Goal: Transaction & Acquisition: Purchase product/service

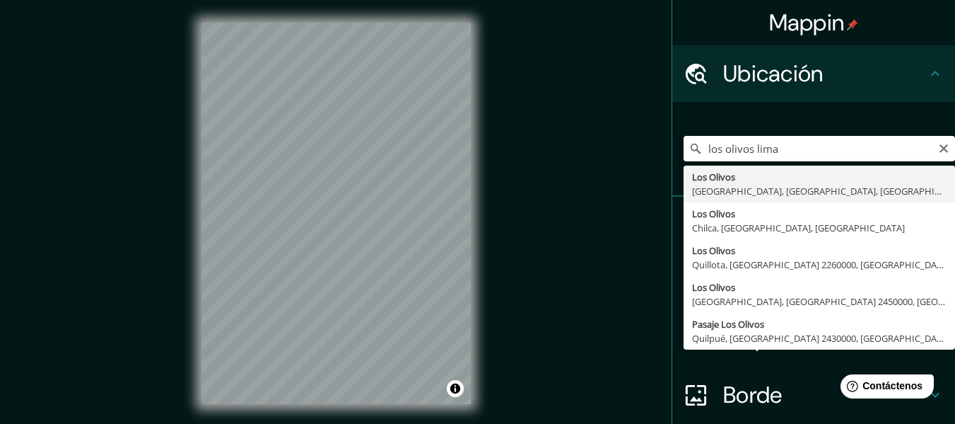
type input "[GEOGRAPHIC_DATA], [GEOGRAPHIC_DATA], [GEOGRAPHIC_DATA], [GEOGRAPHIC_DATA]"
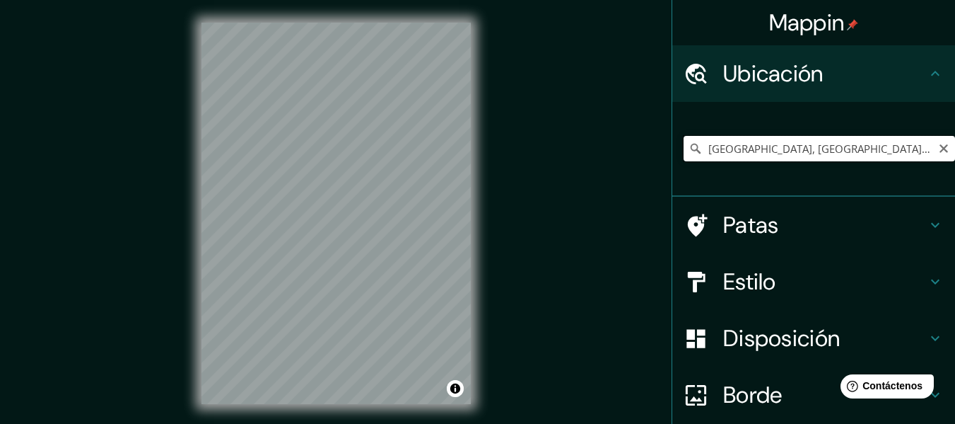
click at [897, 145] on input "[GEOGRAPHIC_DATA], [GEOGRAPHIC_DATA], [GEOGRAPHIC_DATA], [GEOGRAPHIC_DATA]" at bounding box center [820, 148] width 272 height 25
click at [917, 144] on input "[GEOGRAPHIC_DATA], [GEOGRAPHIC_DATA], [GEOGRAPHIC_DATA], [GEOGRAPHIC_DATA]" at bounding box center [820, 148] width 272 height 25
click at [938, 146] on icon "Claro" at bounding box center [943, 148] width 11 height 11
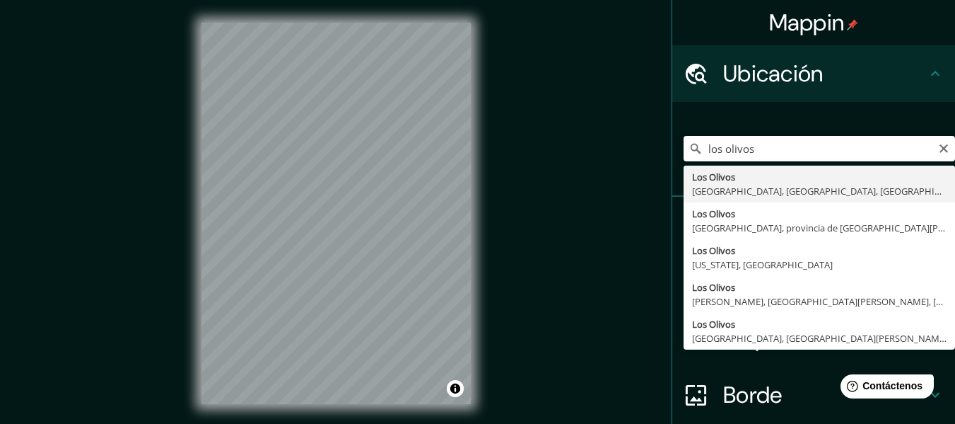
type input "[GEOGRAPHIC_DATA], [GEOGRAPHIC_DATA], [GEOGRAPHIC_DATA], [GEOGRAPHIC_DATA]"
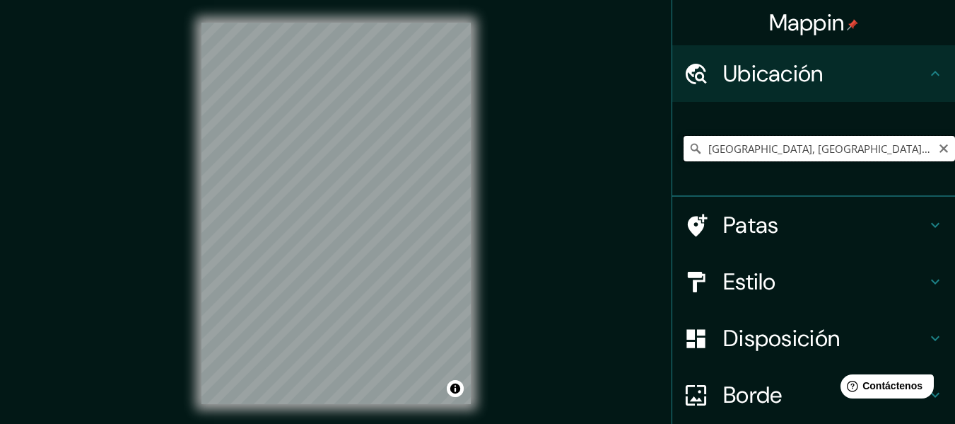
click at [817, 158] on input "[GEOGRAPHIC_DATA], [GEOGRAPHIC_DATA], [GEOGRAPHIC_DATA], [GEOGRAPHIC_DATA]" at bounding box center [820, 148] width 272 height 25
click at [936, 156] on input "[GEOGRAPHIC_DATA], [GEOGRAPHIC_DATA], [GEOGRAPHIC_DATA], [GEOGRAPHIC_DATA]" at bounding box center [820, 148] width 272 height 25
click at [938, 149] on icon "Claro" at bounding box center [943, 148] width 11 height 11
click at [868, 153] on input "Elige tu ciudad o zona" at bounding box center [820, 148] width 272 height 25
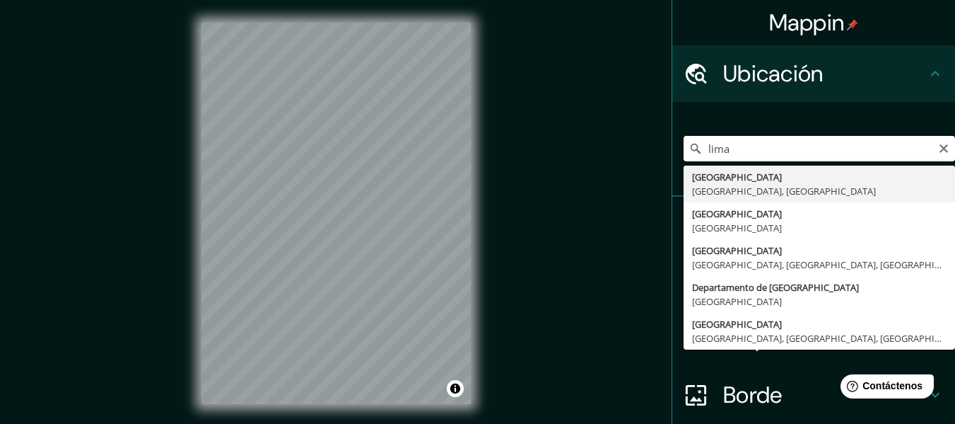
type input "[GEOGRAPHIC_DATA], [GEOGRAPHIC_DATA], [GEOGRAPHIC_DATA]"
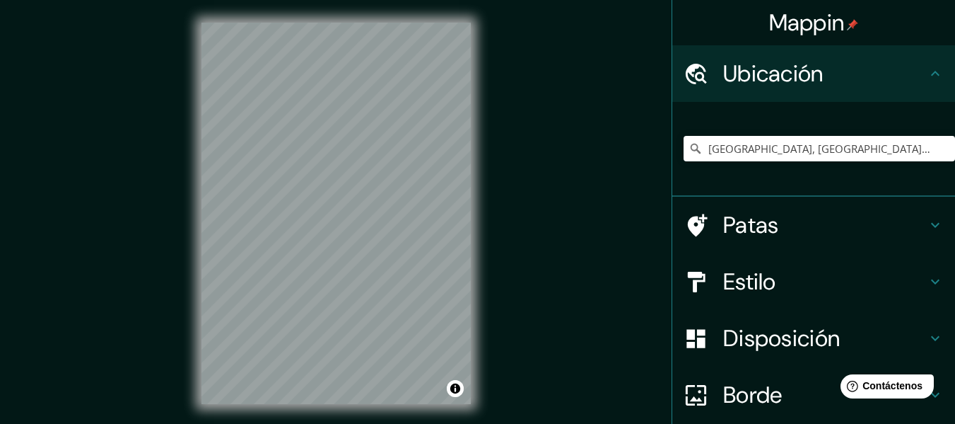
click at [934, 217] on div "Patas" at bounding box center [814, 225] width 283 height 57
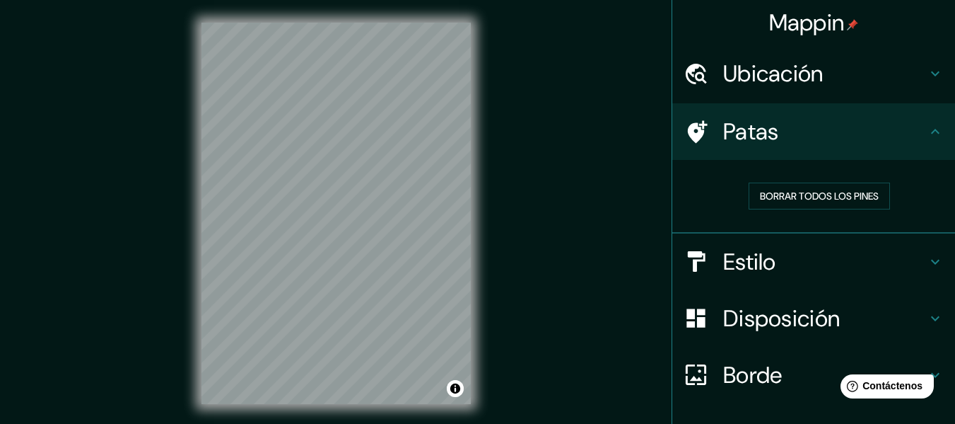
click at [917, 149] on div "Patas" at bounding box center [814, 131] width 283 height 57
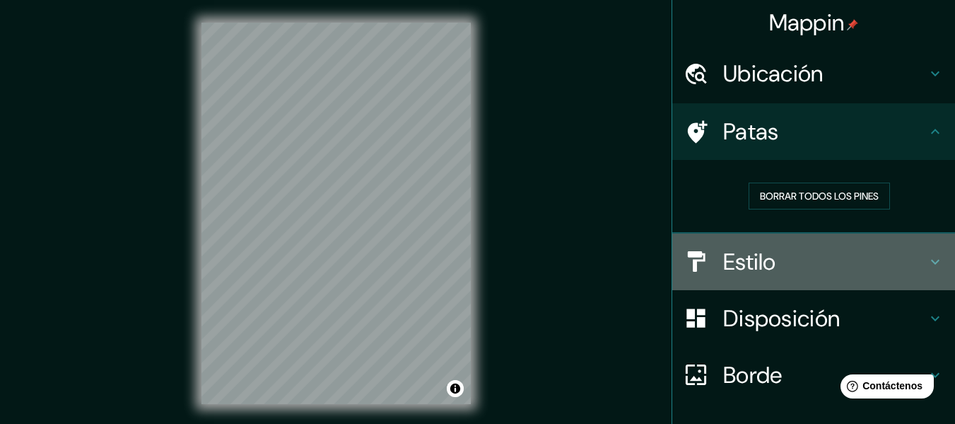
click at [920, 252] on div "Estilo" at bounding box center [814, 261] width 283 height 57
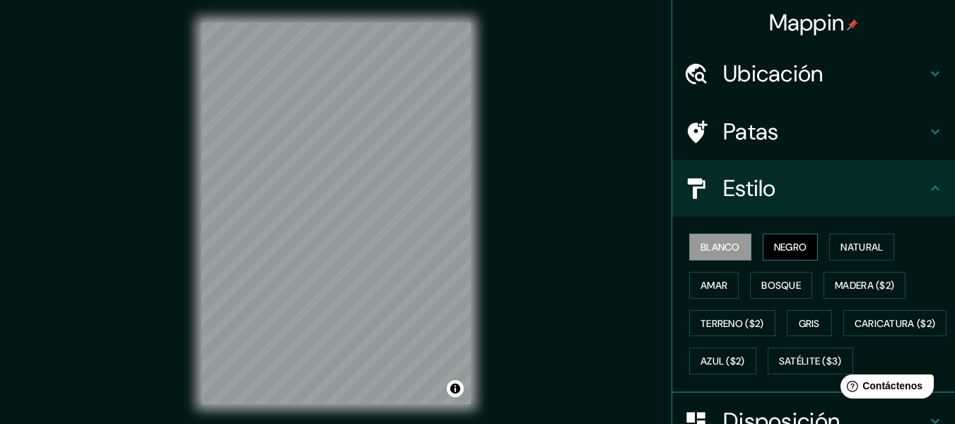
click at [780, 236] on button "Negro" at bounding box center [791, 246] width 56 height 27
click at [854, 248] on font "Natural" at bounding box center [862, 246] width 42 height 13
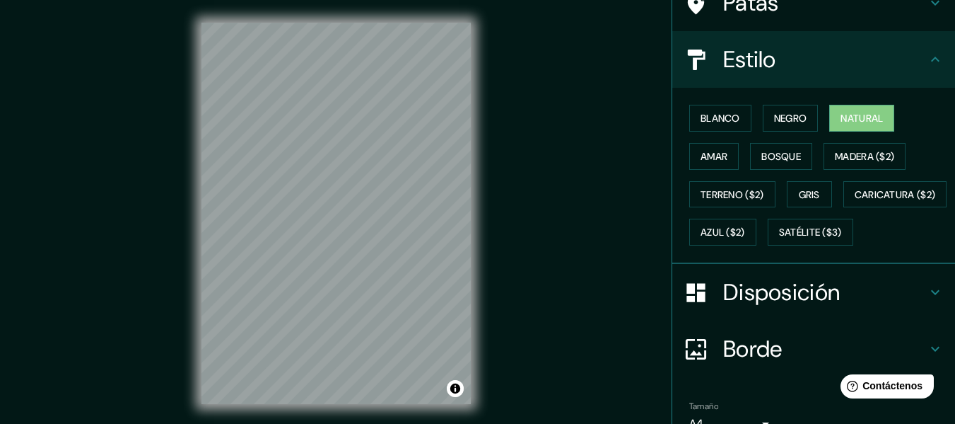
scroll to position [141, 0]
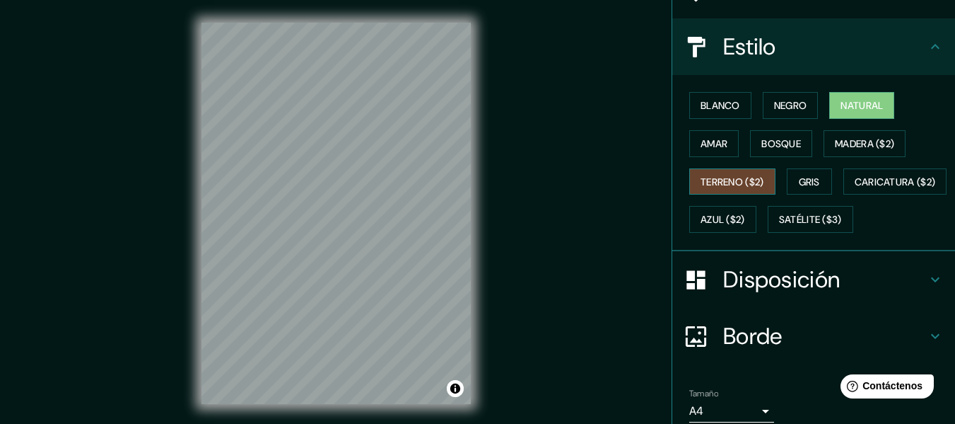
click at [760, 171] on button "Terreno ($2)" at bounding box center [733, 181] width 86 height 27
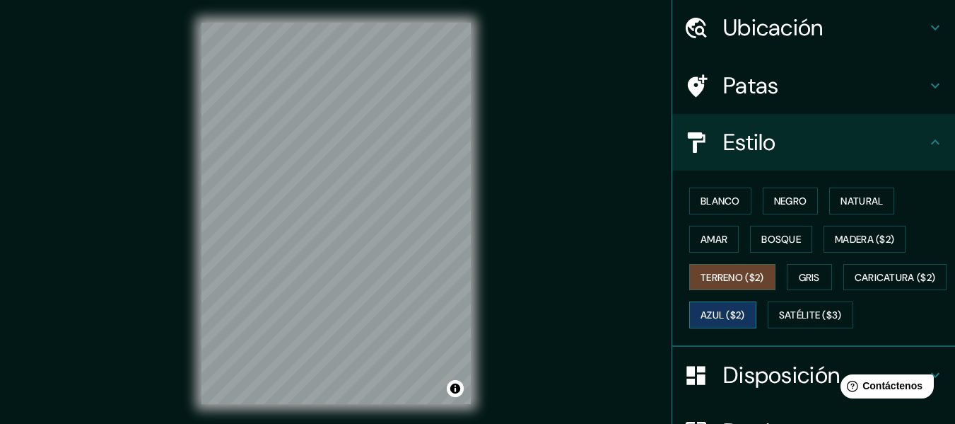
scroll to position [71, 0]
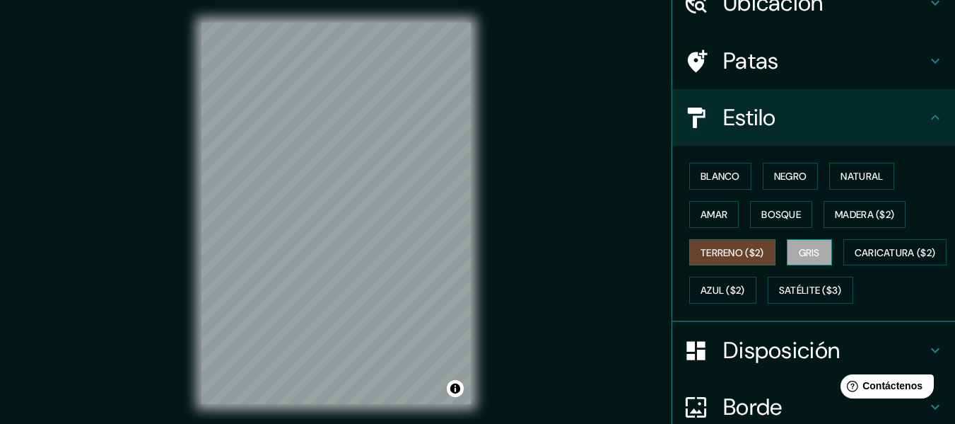
click at [805, 240] on button "Gris" at bounding box center [809, 252] width 45 height 27
click at [754, 255] on font "Terreno ($2)" at bounding box center [733, 252] width 64 height 13
click at [839, 217] on font "Madera ($2)" at bounding box center [864, 214] width 59 height 13
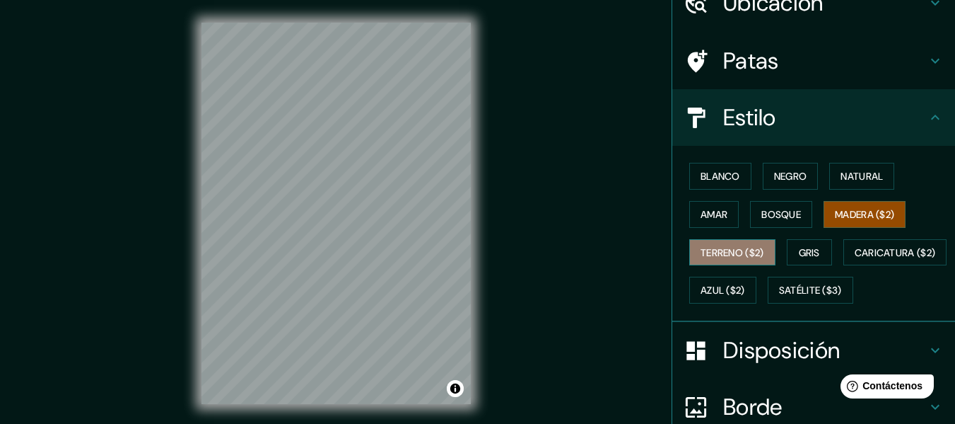
click at [748, 249] on font "Terreno ($2)" at bounding box center [733, 252] width 64 height 13
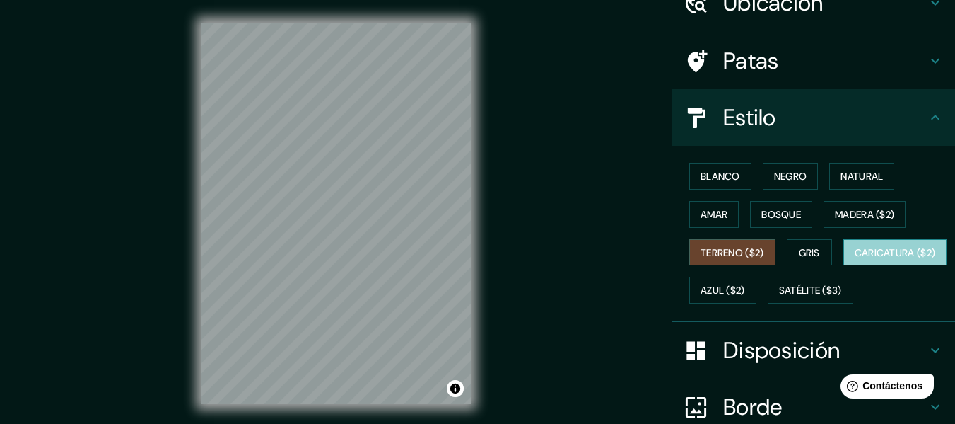
click at [844, 266] on button "Caricatura ($2)" at bounding box center [896, 252] width 104 height 27
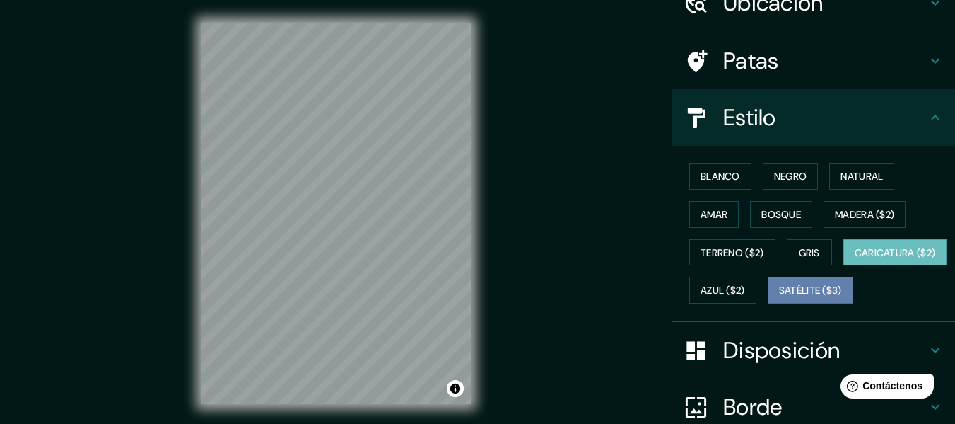
click at [779, 297] on font "Satélite ($3)" at bounding box center [810, 290] width 63 height 13
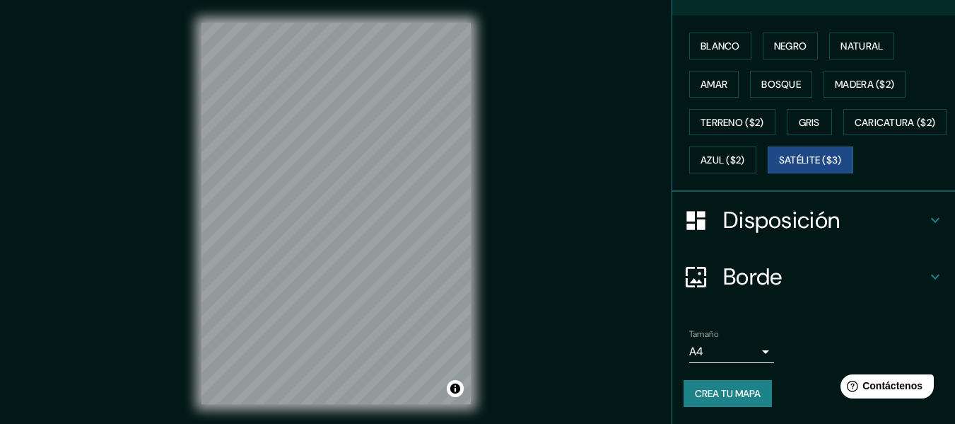
click at [918, 210] on div "Disposición" at bounding box center [814, 220] width 283 height 57
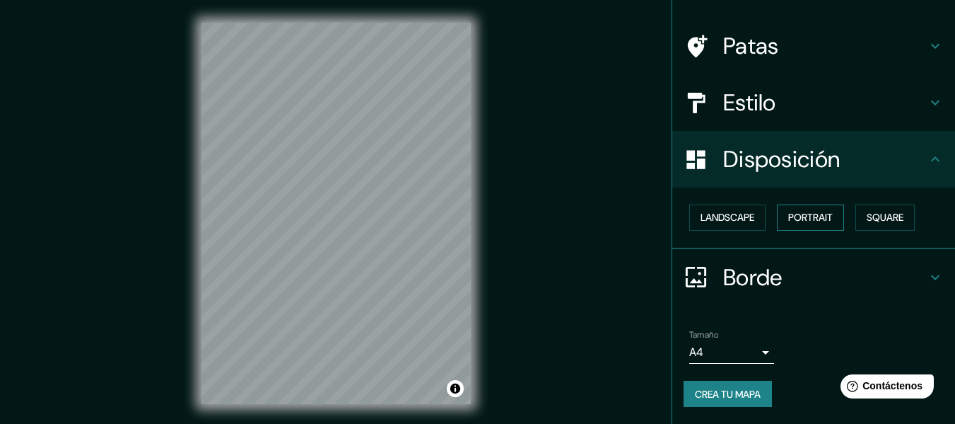
scroll to position [86, 0]
click at [875, 223] on font "Cuadrado" at bounding box center [871, 217] width 52 height 13
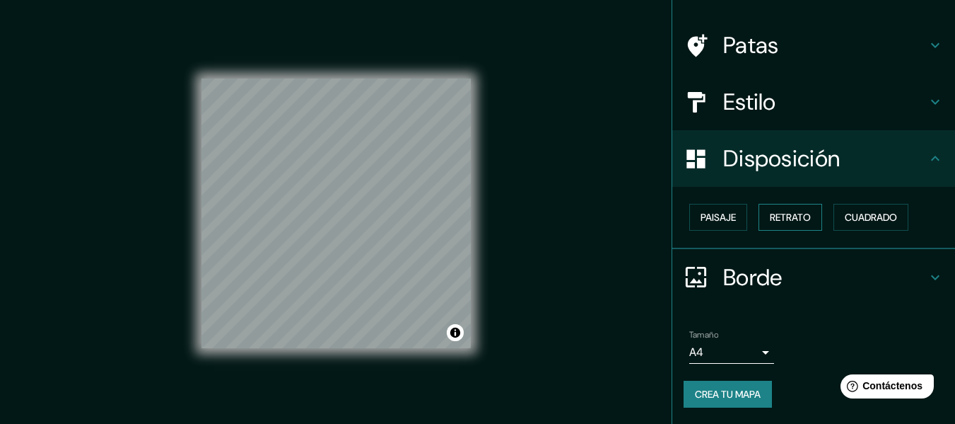
click at [777, 223] on font "Retrato" at bounding box center [790, 217] width 41 height 13
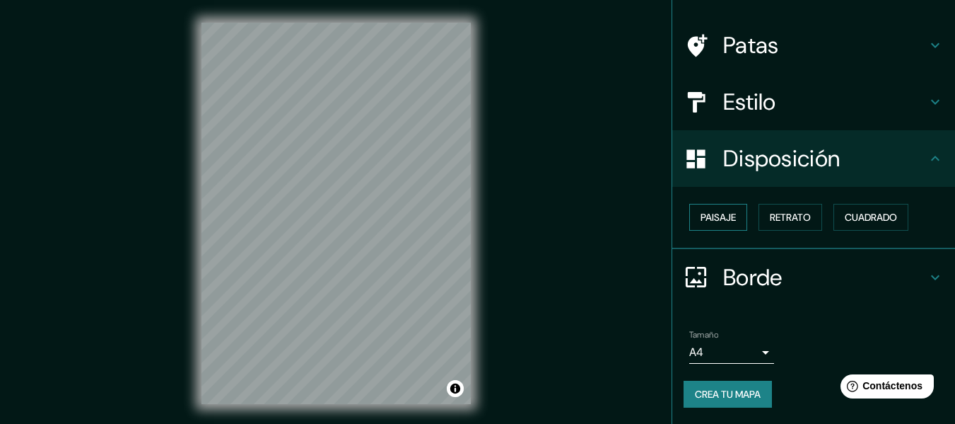
click at [714, 228] on button "Paisaje" at bounding box center [719, 217] width 58 height 27
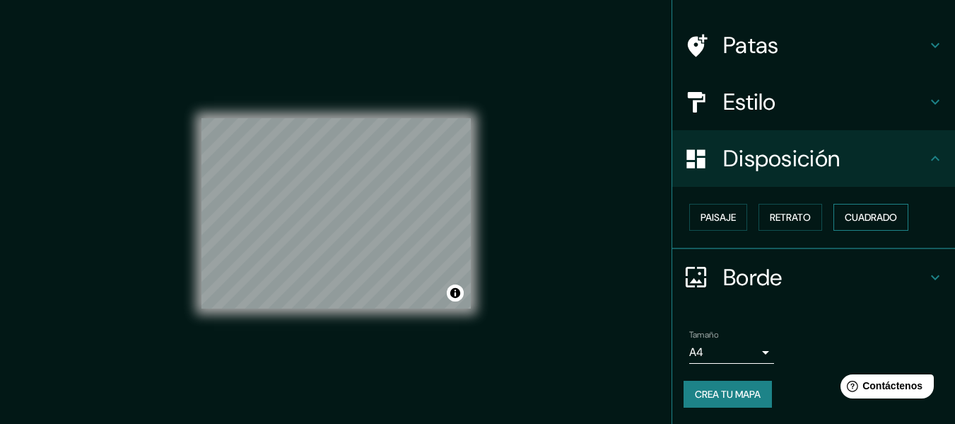
click at [834, 209] on button "Cuadrado" at bounding box center [871, 217] width 75 height 27
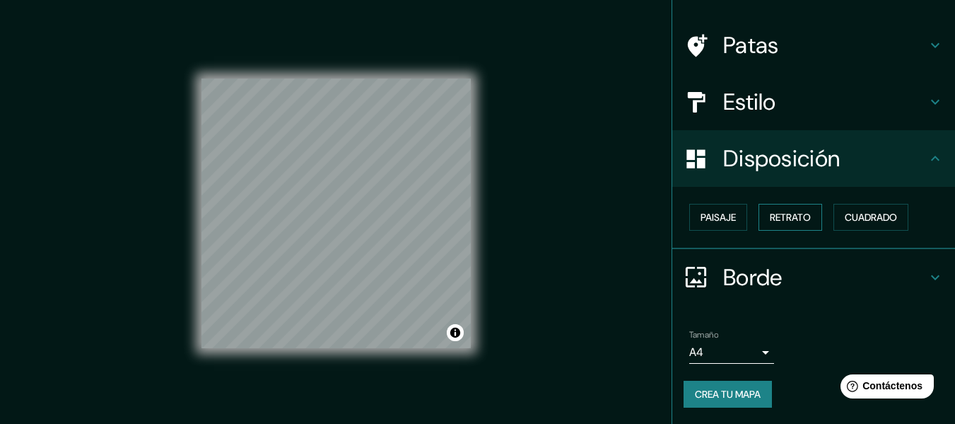
click at [783, 212] on font "Retrato" at bounding box center [790, 217] width 41 height 13
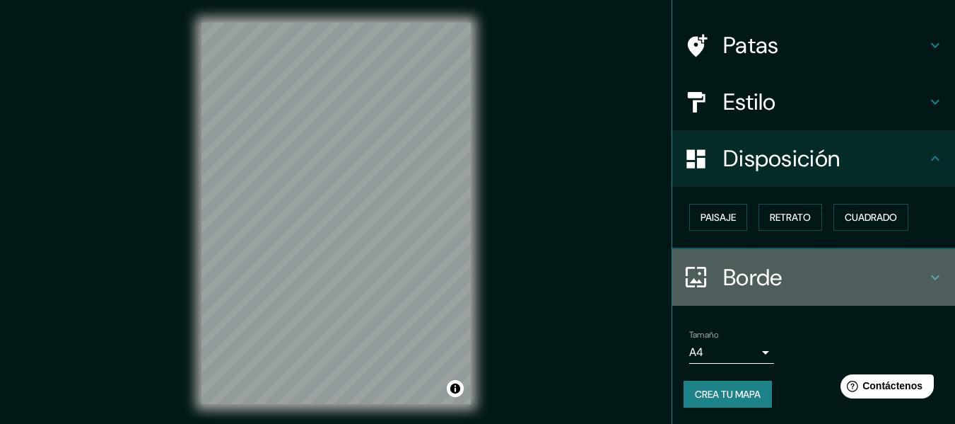
click at [800, 264] on h4 "Borde" at bounding box center [825, 277] width 204 height 28
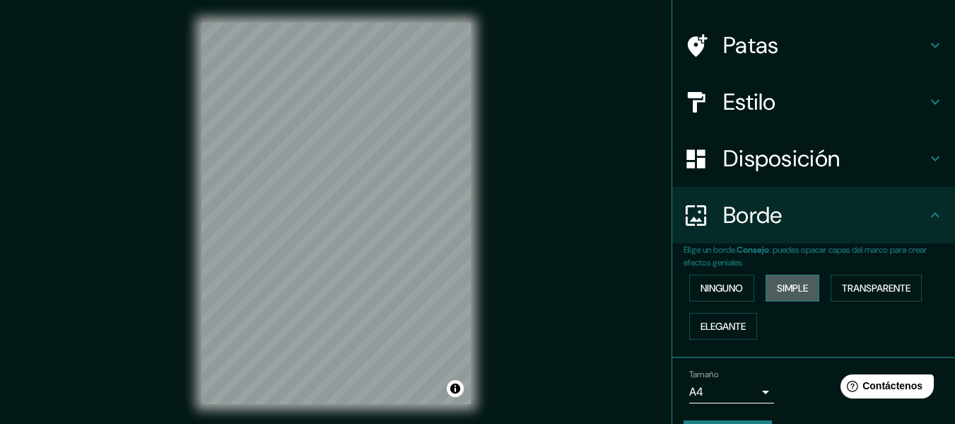
click at [780, 289] on font "Simple" at bounding box center [792, 287] width 31 height 13
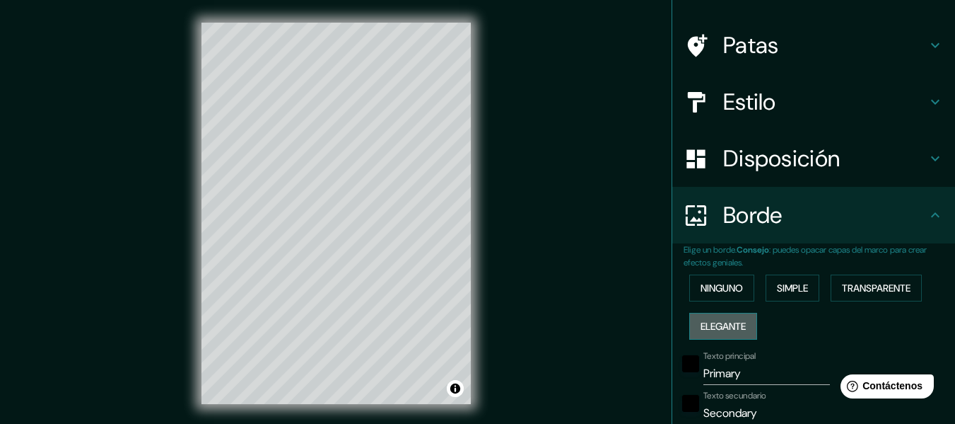
click at [726, 330] on font "Elegante" at bounding box center [723, 326] width 45 height 13
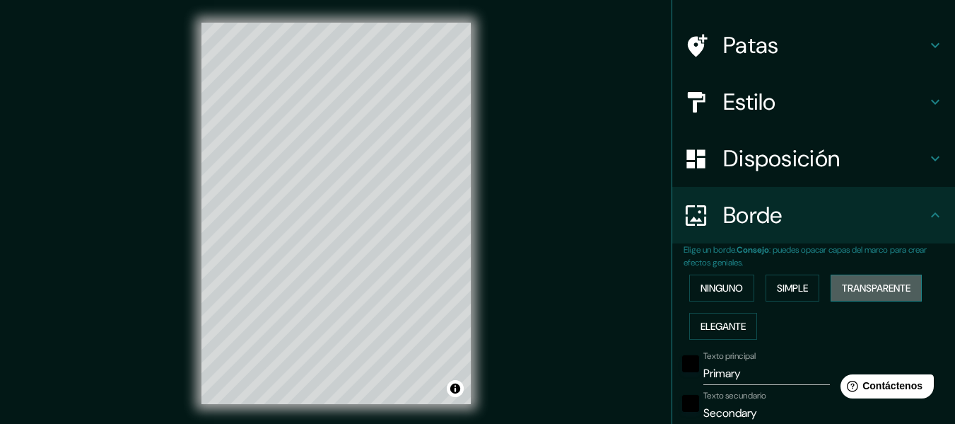
click at [906, 288] on font "Transparente" at bounding box center [876, 287] width 69 height 13
click at [723, 291] on font "Ninguno" at bounding box center [722, 287] width 42 height 13
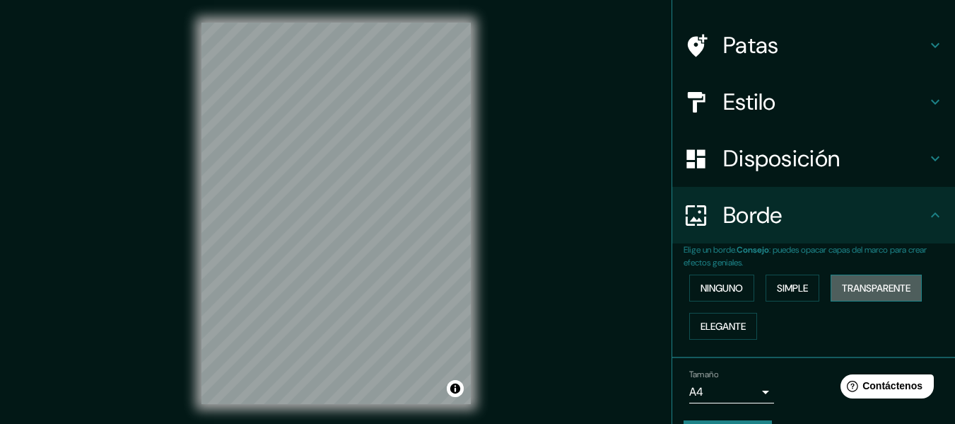
click at [870, 280] on font "Transparente" at bounding box center [876, 288] width 69 height 18
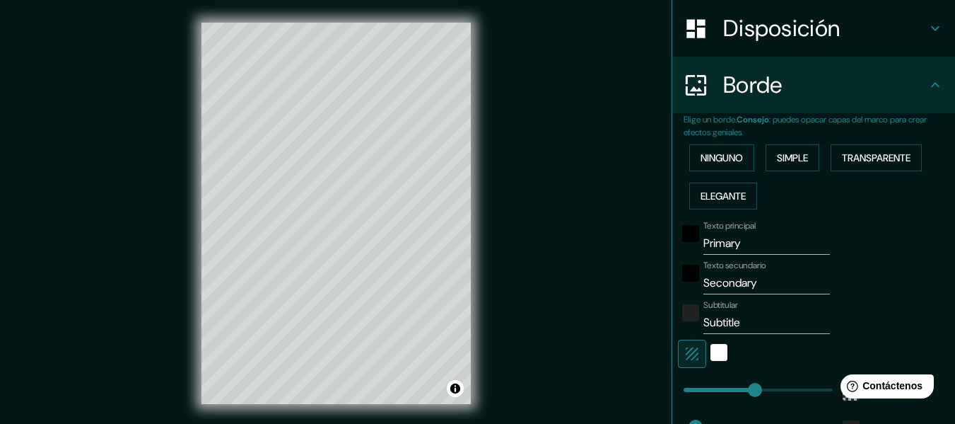
scroll to position [228, 0]
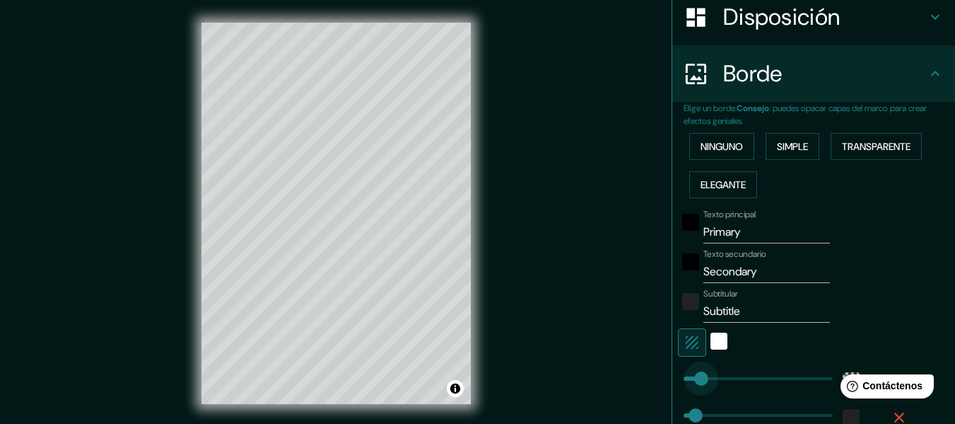
type input "45"
drag, startPoint x: 745, startPoint y: 373, endPoint x: 691, endPoint y: 371, distance: 53.8
type input "30"
type input "119"
drag, startPoint x: 697, startPoint y: 376, endPoint x: 720, endPoint y: 377, distance: 22.6
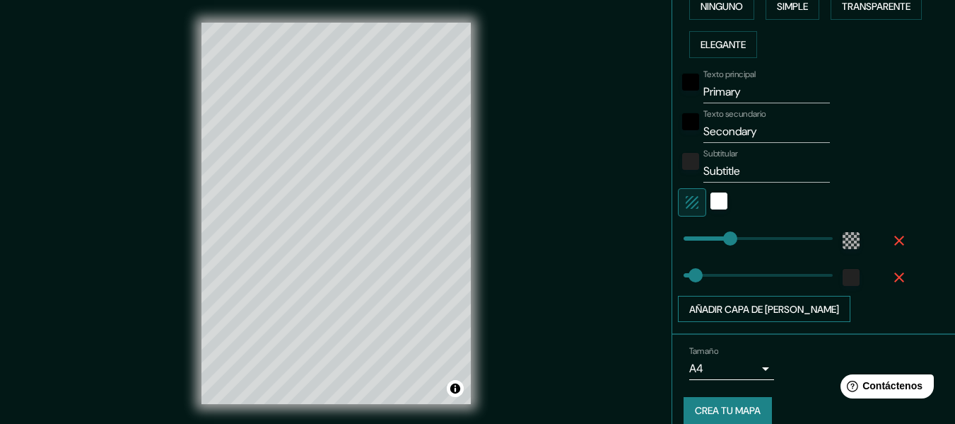
scroll to position [369, 0]
type input "18"
drag, startPoint x: 691, startPoint y: 274, endPoint x: 680, endPoint y: 274, distance: 10.6
type input "76"
drag, startPoint x: 680, startPoint y: 274, endPoint x: 703, endPoint y: 274, distance: 22.6
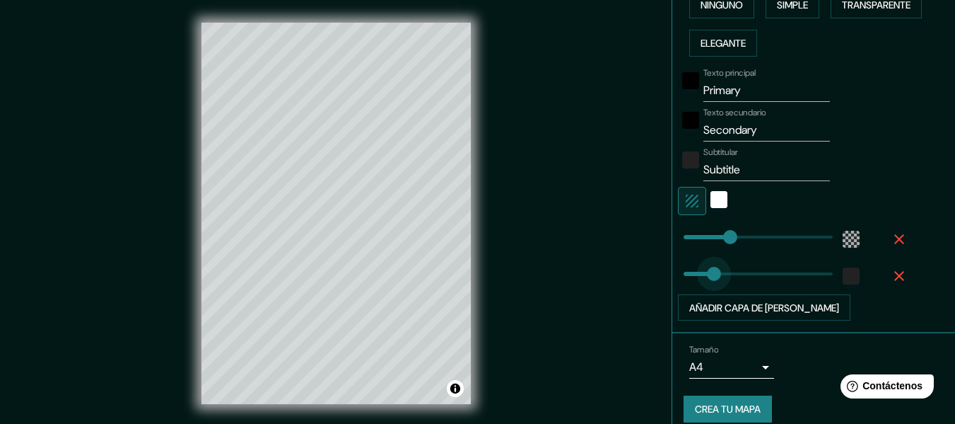
type input "49"
drag, startPoint x: 704, startPoint y: 275, endPoint x: 692, endPoint y: 277, distance: 11.4
type input "33"
type input "27"
type input "7"
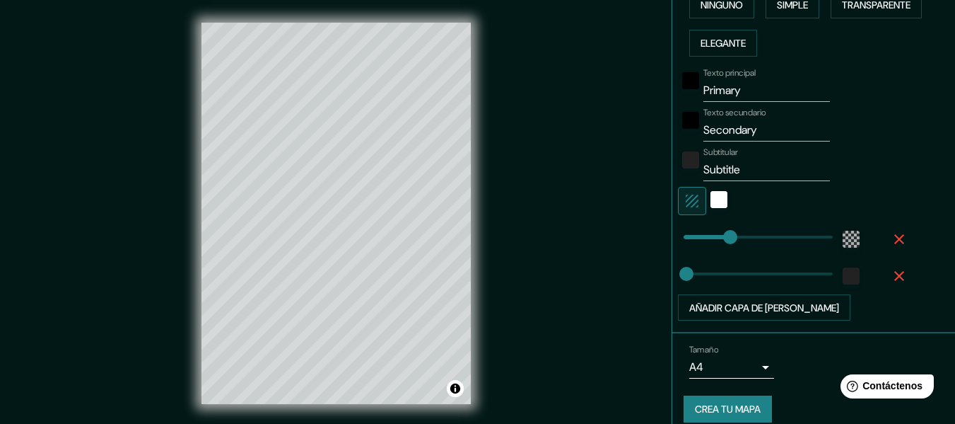
type input "9"
type input "381"
drag, startPoint x: 752, startPoint y: 239, endPoint x: 836, endPoint y: 229, distance: 84.7
click at [711, 198] on div "blanco" at bounding box center [719, 199] width 17 height 17
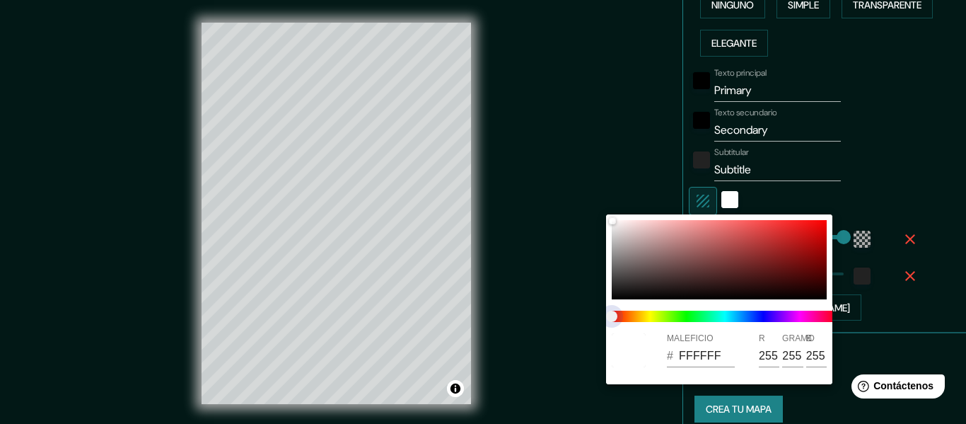
drag, startPoint x: 613, startPoint y: 314, endPoint x: 617, endPoint y: 291, distance: 23.0
click at [607, 314] on span "control deslizante de color" at bounding box center [611, 315] width 11 height 11
type input "D6D6D6"
type input "214"
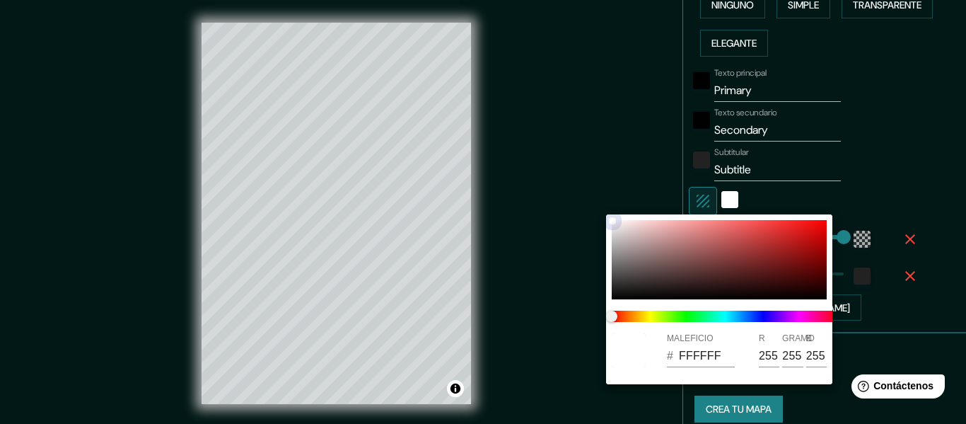
type input "214"
type input "1C1212"
type input "28"
type input "18"
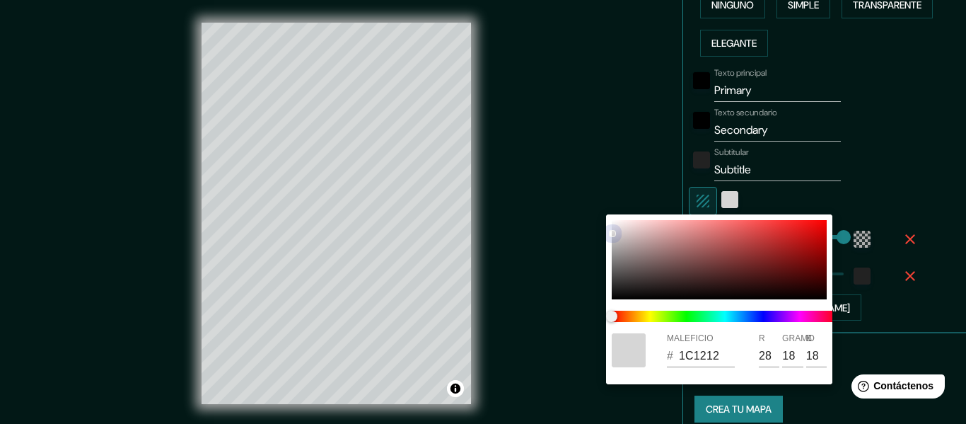
drag, startPoint x: 612, startPoint y: 231, endPoint x: 608, endPoint y: 248, distance: 17.5
click at [649, 265] on div at bounding box center [719, 259] width 215 height 79
type input "6C5959"
type input "108"
type input "89"
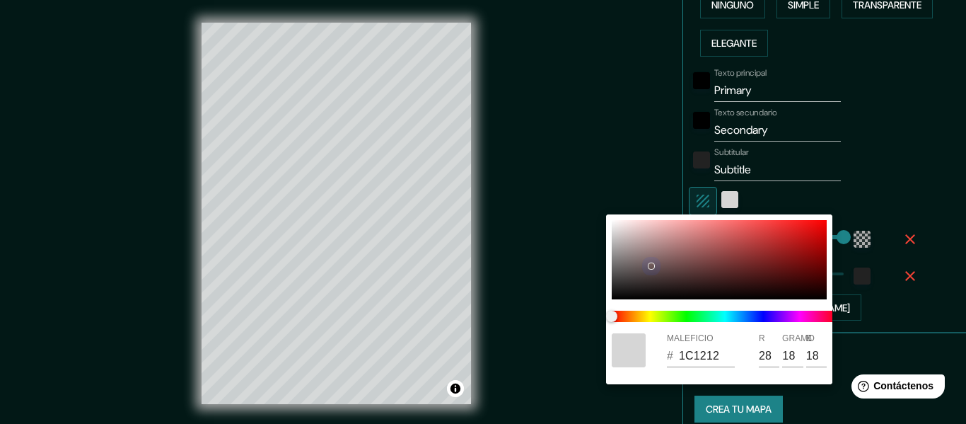
type input "89"
type input "101010"
type input "16"
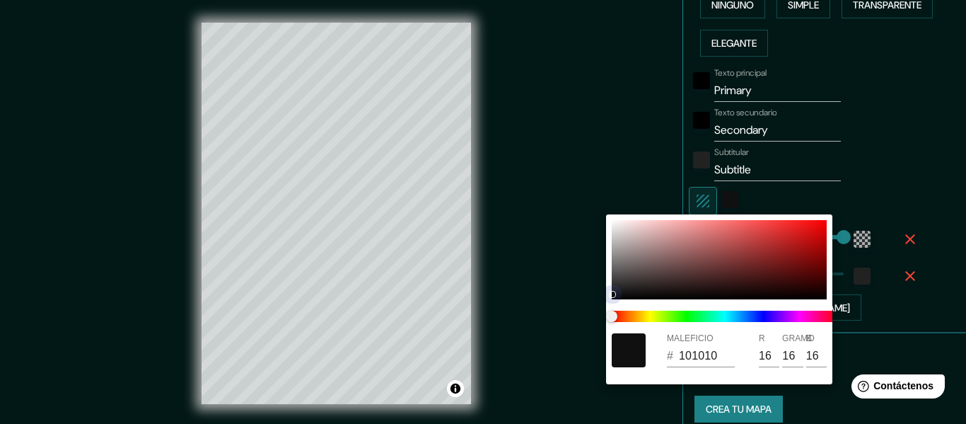
click at [612, 293] on div at bounding box center [719, 259] width 215 height 79
type input "4E4D4D"
type input "78"
type input "77"
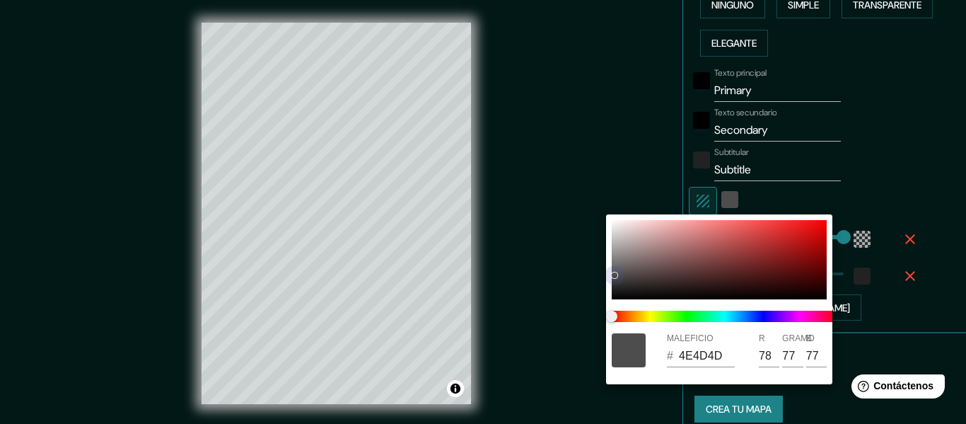
type input "504F4F"
type input "80"
type input "79"
type input "555454"
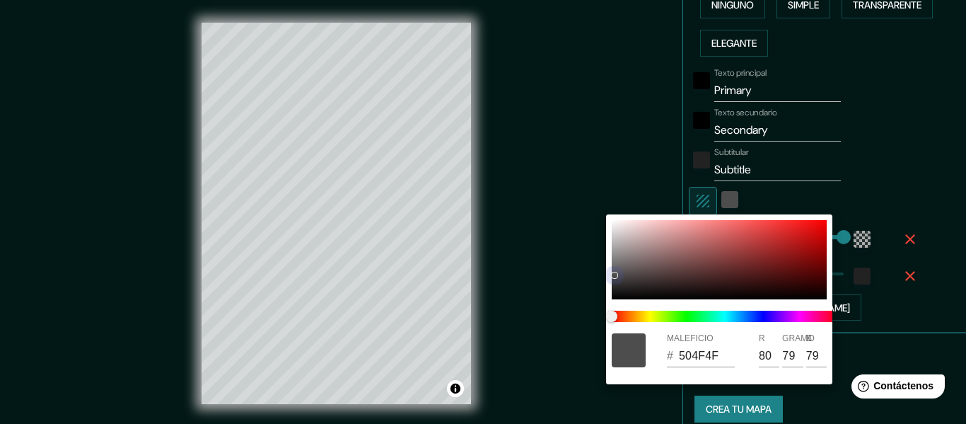
type input "85"
type input "84"
type input "606060"
type input "96"
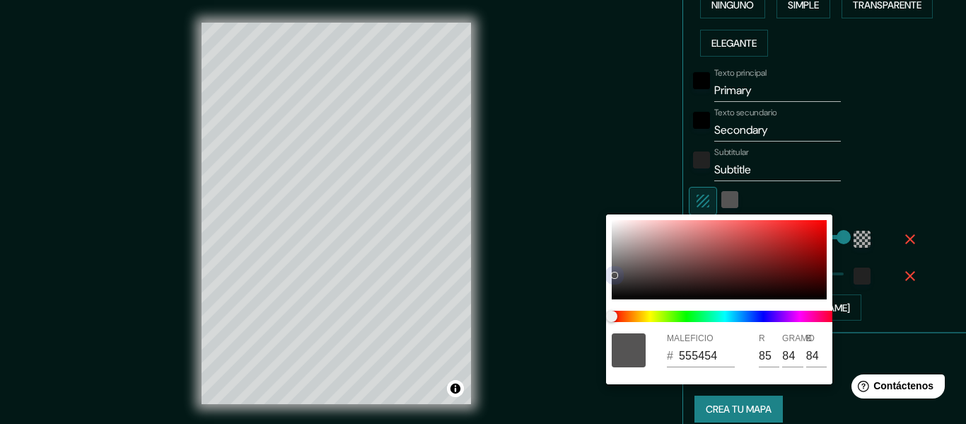
type input "96"
type input "656565"
type input "101"
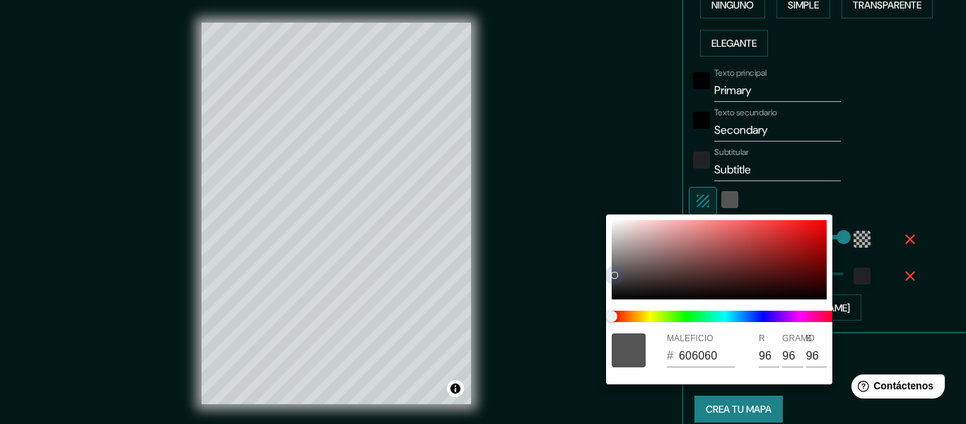
type input "101"
type input "676767"
type input "103"
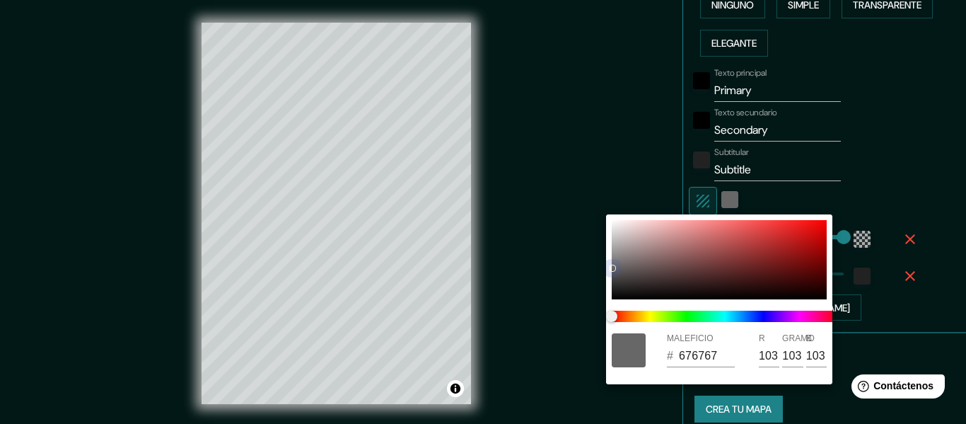
type input "6C6C6C"
type input "108"
drag, startPoint x: 620, startPoint y: 290, endPoint x: 605, endPoint y: 236, distance: 55.8
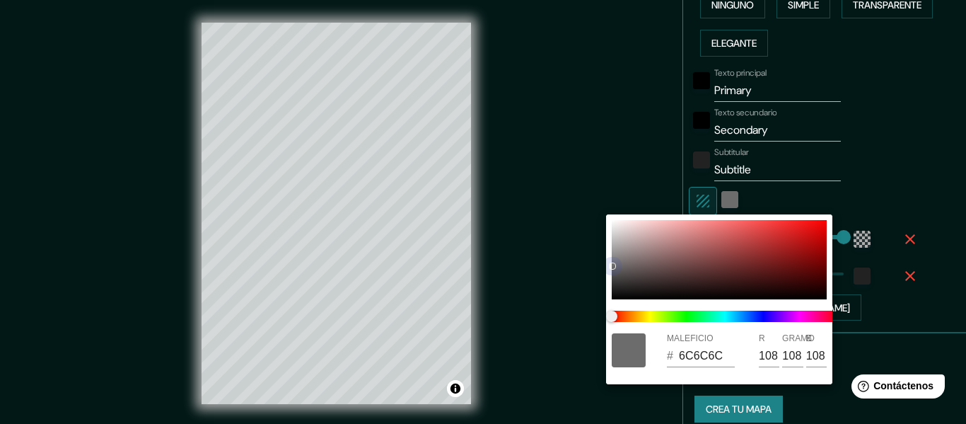
click at [605, 236] on div "MALEFICIO # 6C6C6C R 108 GRAMO 108 B 108" at bounding box center [483, 212] width 966 height 424
click at [902, 296] on div at bounding box center [483, 212] width 966 height 424
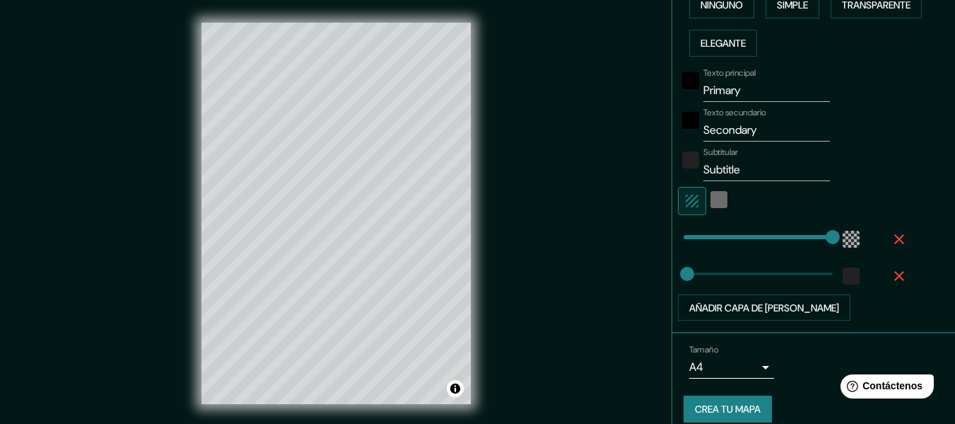
click at [684, 194] on icon "button" at bounding box center [692, 200] width 17 height 17
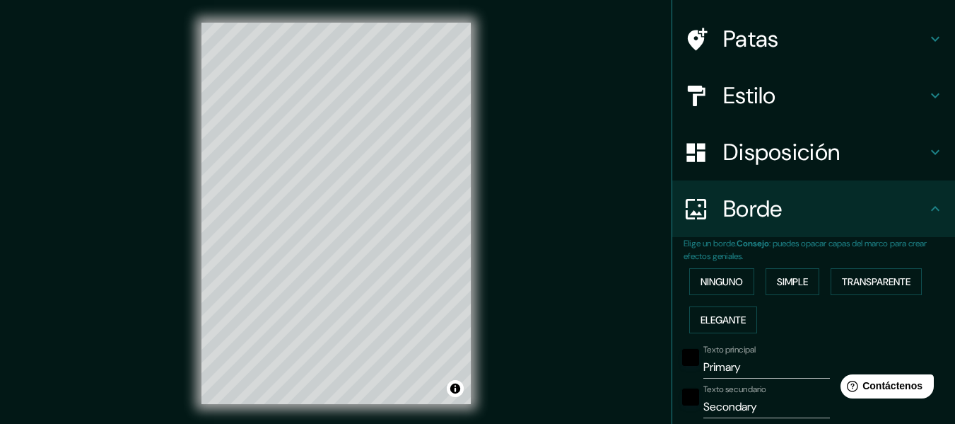
scroll to position [0, 0]
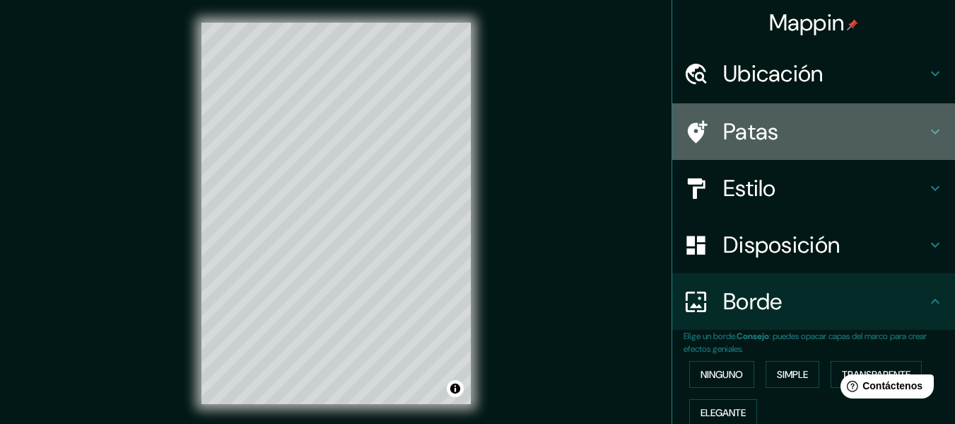
click at [866, 150] on div "Patas" at bounding box center [814, 131] width 283 height 57
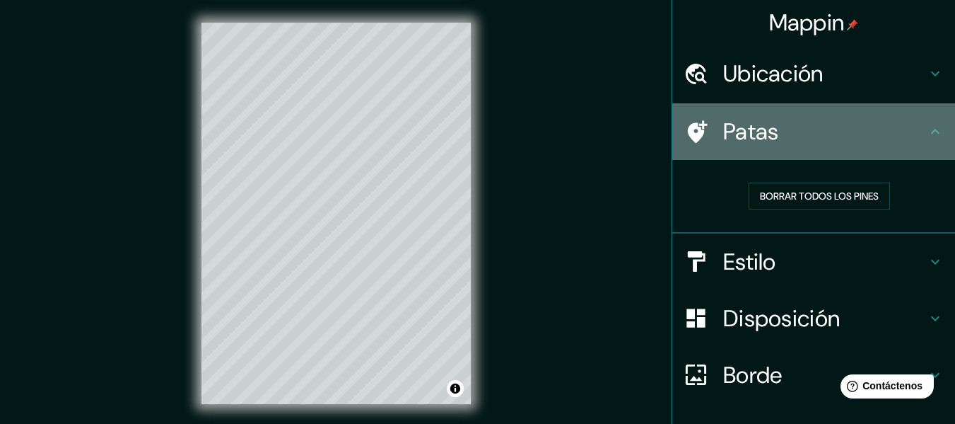
click at [871, 145] on h4 "Patas" at bounding box center [825, 131] width 204 height 28
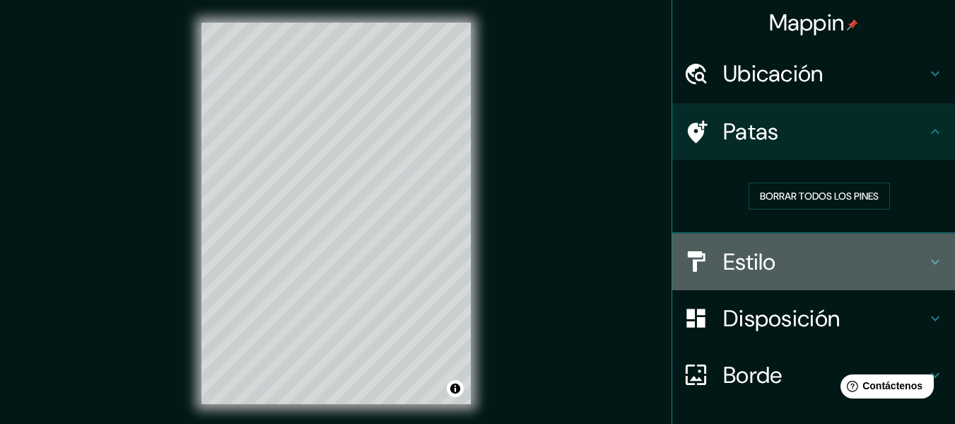
click at [880, 249] on h4 "Estilo" at bounding box center [825, 262] width 204 height 28
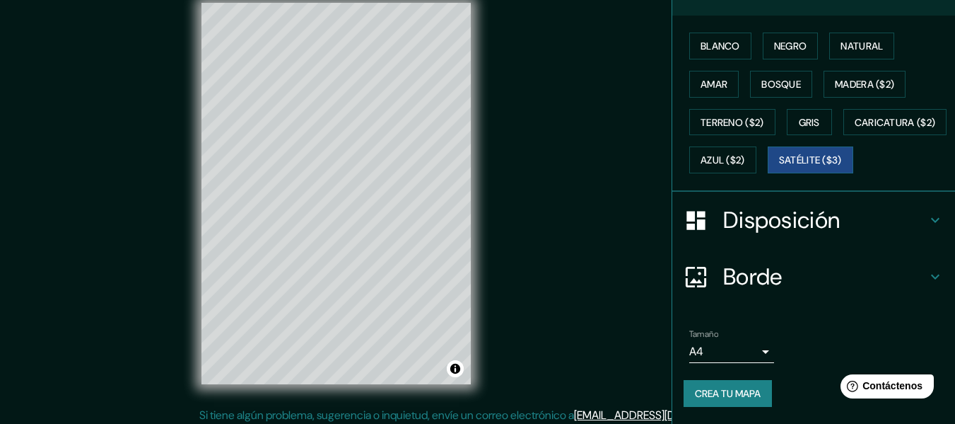
scroll to position [25, 0]
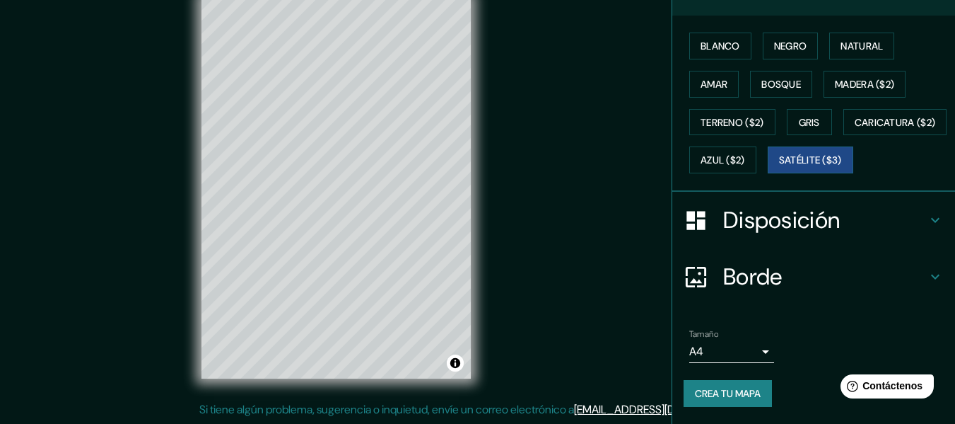
click at [763, 385] on button "Crea tu mapa" at bounding box center [728, 393] width 88 height 27
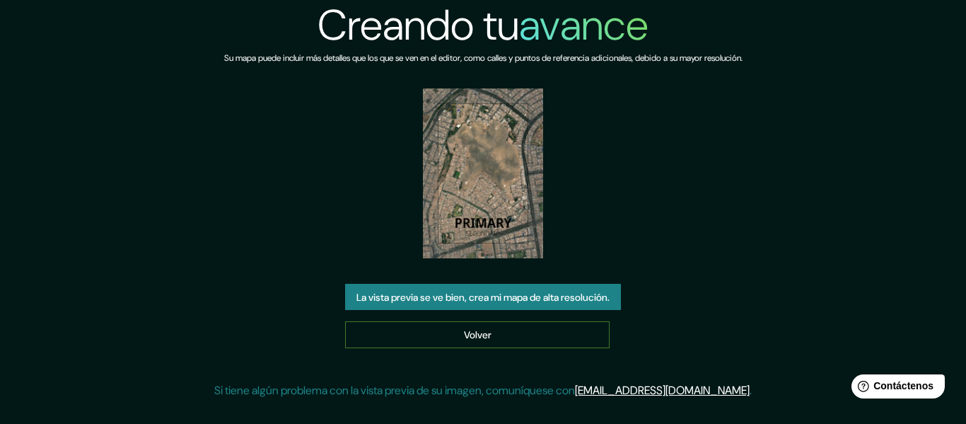
click at [539, 336] on link "Volver" at bounding box center [477, 334] width 265 height 27
